Goal: Obtain resource: Obtain resource

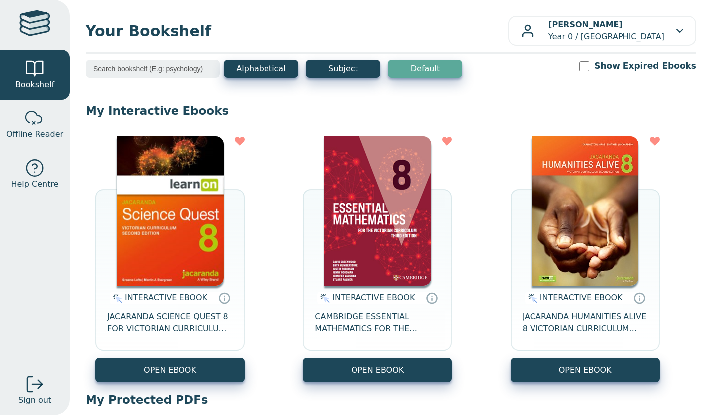
click at [481, 207] on div "INTERACTIVE EBOOK JACARANDA SCIENCE QUEST 8 FOR VICTORIAN CURRICULUM LEARNON 2E…" at bounding box center [391, 259] width 611 height 266
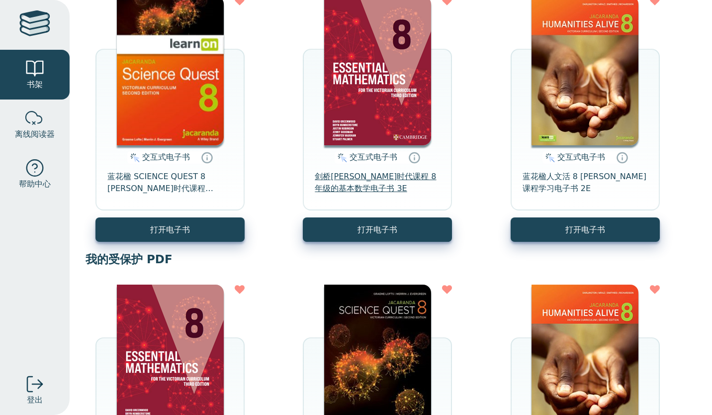
scroll to position [140, 0]
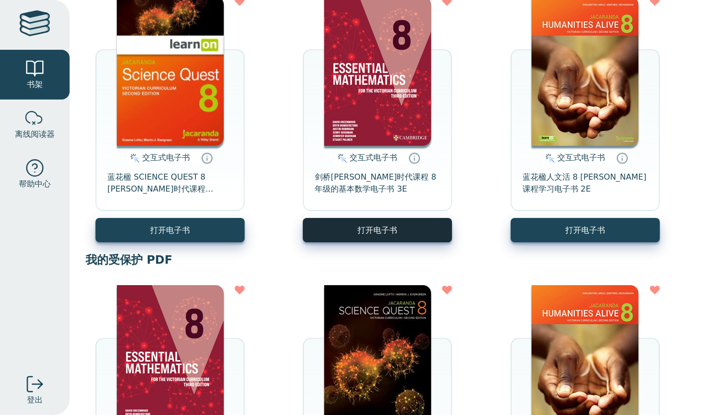
click at [379, 223] on button "打开电子书" at bounding box center [377, 230] width 149 height 24
click at [365, 228] on button "打开电子书" at bounding box center [377, 230] width 149 height 24
click at [375, 36] on img at bounding box center [377, 71] width 107 height 149
click at [405, 89] on img at bounding box center [377, 71] width 107 height 149
click at [409, 159] on icon at bounding box center [414, 158] width 15 height 14
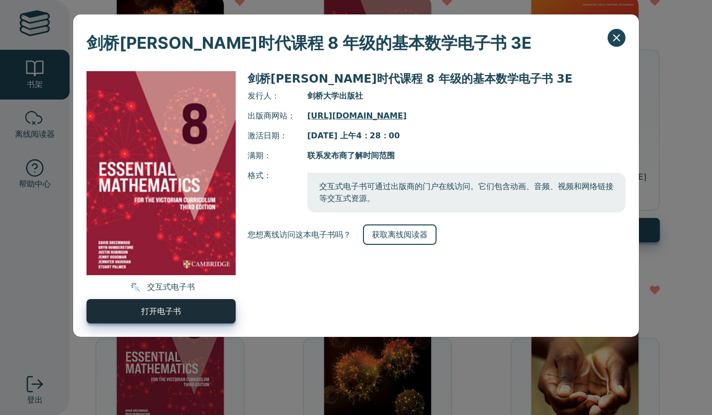
click at [210, 307] on link "打开电子书" at bounding box center [161, 311] width 149 height 24
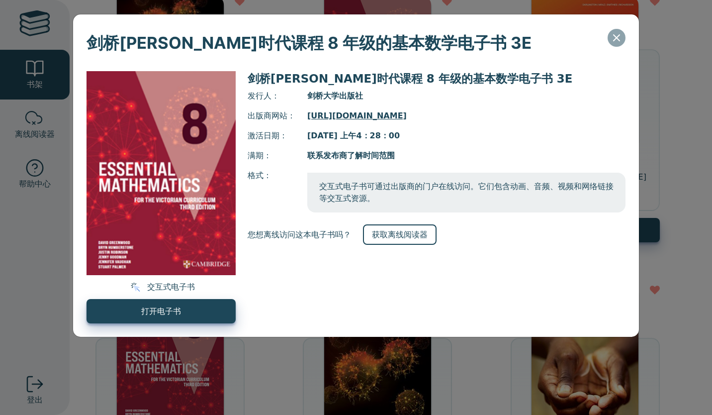
click at [616, 37] on icon "Close" at bounding box center [617, 38] width 6 height 6
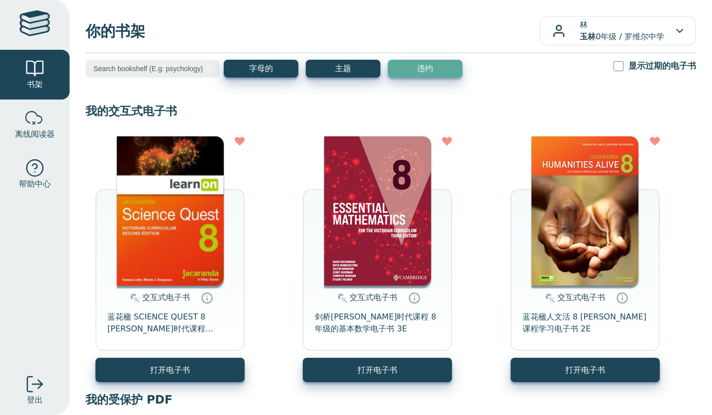
scroll to position [330, 0]
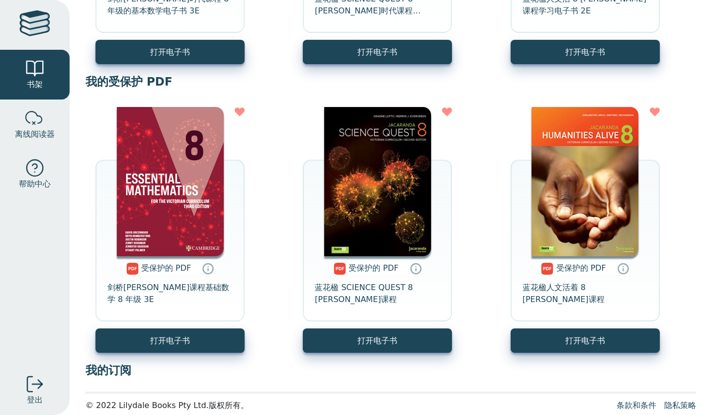
scroll to position [330, 0]
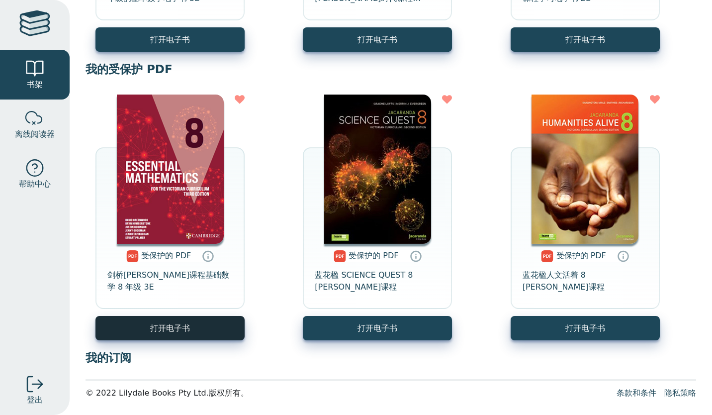
click at [230, 320] on link "打开电子书" at bounding box center [170, 328] width 149 height 24
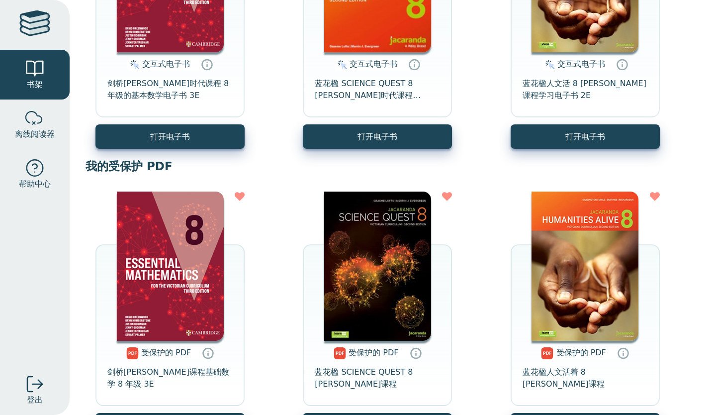
scroll to position [230, 0]
